Goal: Information Seeking & Learning: Learn about a topic

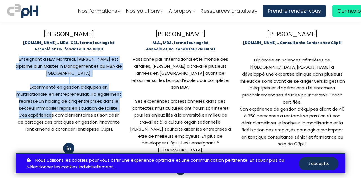
scroll to position [254, 0]
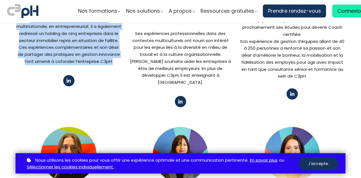
drag, startPoint x: 17, startPoint y: 76, endPoint x: 121, endPoint y: 56, distance: 105.4
click at [121, 61] on div "[PERSON_NAME] [DOMAIN_NAME]., MBA, CSL, formateur agréé Associé et Co-fondat…" at bounding box center [181, 5] width 330 height 232
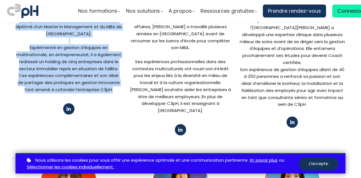
click at [55, 54] on div "Enseignant à HEC Montréal, [PERSON_NAME] est diplômé d’un Master in Managem…" at bounding box center [69, 54] width 106 height 77
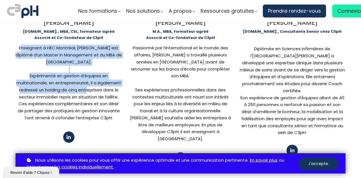
scroll to position [0, 0]
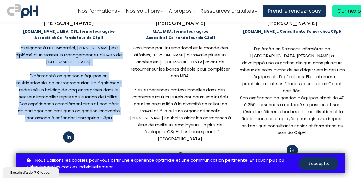
drag, startPoint x: 19, startPoint y: 48, endPoint x: 115, endPoint y: 120, distance: 120.5
click at [115, 120] on div "Enseignant à HEC Montréal, [PERSON_NAME] est diplômé d’un Master in Managem…" at bounding box center [69, 83] width 106 height 77
copy div "nseignant à HEC Montréal, [PERSON_NAME] est diplômé d’un Master in Manageme…"
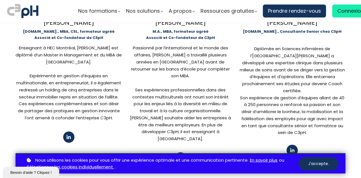
click at [148, 54] on div "Passionné par l’international et le monde des affaires, [PERSON_NAME] a travail…" at bounding box center [180, 62] width 106 height 35
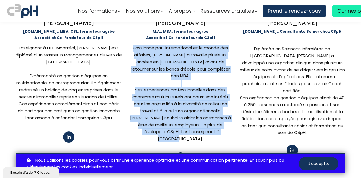
drag, startPoint x: 132, startPoint y: 48, endPoint x: 211, endPoint y: 123, distance: 109.1
click at [211, 123] on div "Passionné par l’international et le monde des affaires, [PERSON_NAME] a travail…" at bounding box center [180, 94] width 106 height 98
copy div "Passionné par l’international et le monde des affaires, [PERSON_NAME] a travail…"
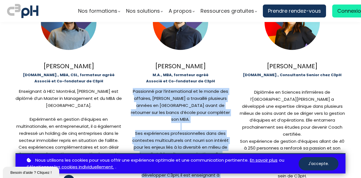
scroll to position [141, 0]
